Goal: Find specific page/section: Find specific page/section

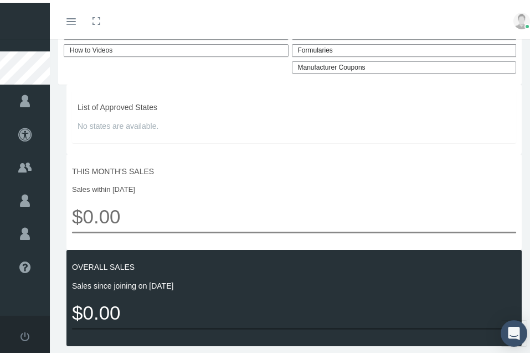
scroll to position [388, 0]
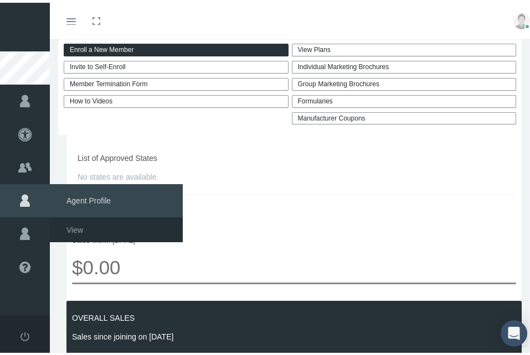
click at [90, 198] on span "Agent Profile" at bounding box center [116, 198] width 133 height 33
click at [71, 226] on span "View" at bounding box center [74, 227] width 17 height 19
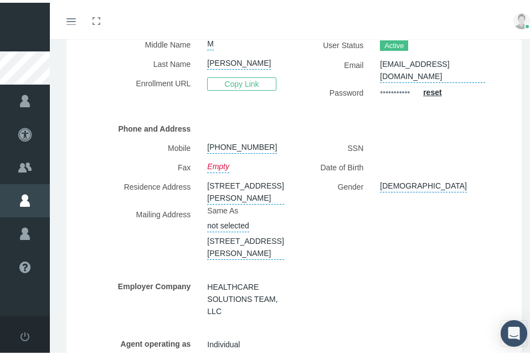
scroll to position [150, 0]
